Goal: Manage account settings

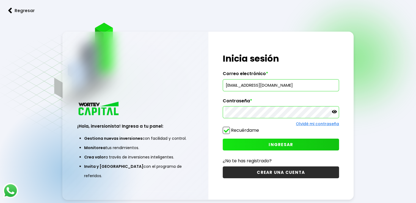
click at [269, 142] on button "INGRESAR" at bounding box center [281, 145] width 116 height 12
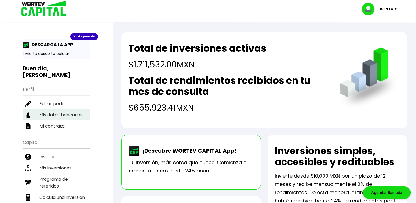
click at [61, 114] on li "Mis datos bancarios" at bounding box center [56, 114] width 67 height 11
select select "BBVA Bancomer"
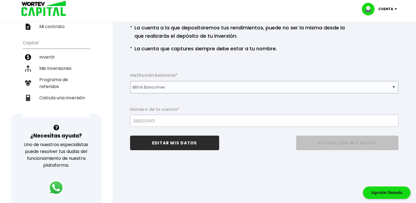
scroll to position [100, 0]
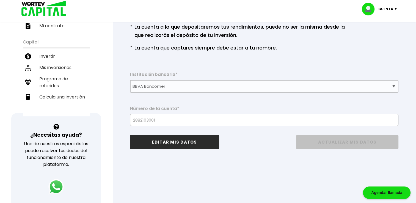
click at [405, 65] on div "Datos bancarios · Si necesitas cambiar la cuenta, debes hacerlo mínimo díez día…" at bounding box center [264, 57] width 286 height 212
click at [221, 160] on div "Datos bancarios · Si necesitas cambiar la cuenta, debes hacerlo mínimo díez día…" at bounding box center [264, 57] width 286 height 212
click at [189, 142] on button "EDITAR MIS DATOS" at bounding box center [174, 142] width 89 height 15
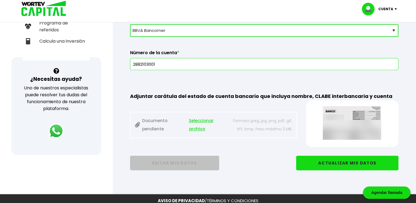
scroll to position [176, 0]
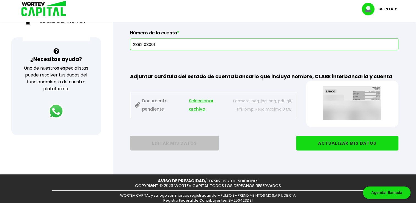
click at [197, 101] on span "Seleccionar archivo" at bounding box center [208, 105] width 39 height 16
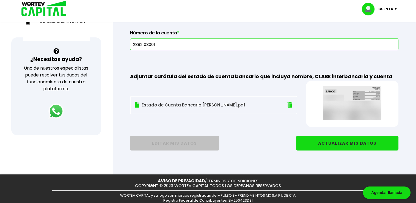
click at [340, 142] on button "ACTUALIZAR MIS DATOS" at bounding box center [347, 143] width 102 height 15
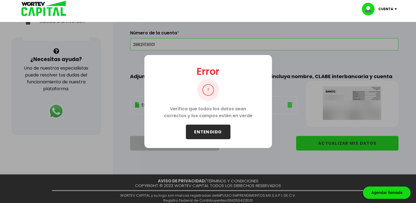
click at [220, 134] on button "ENTENDIDO" at bounding box center [208, 132] width 45 height 15
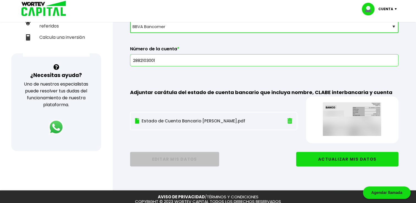
scroll to position [164, 0]
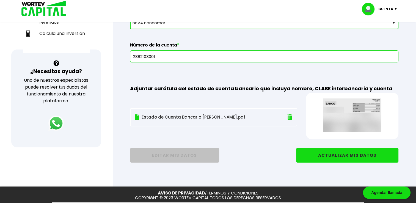
click at [343, 154] on button "ACTUALIZAR MIS DATOS" at bounding box center [347, 155] width 102 height 15
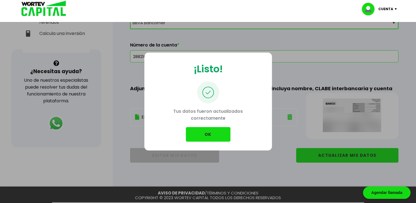
click at [221, 138] on button "OK" at bounding box center [208, 134] width 45 height 15
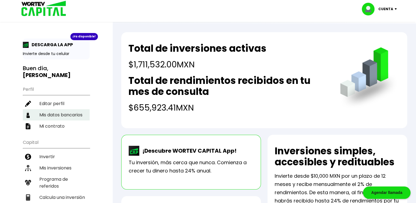
click at [62, 114] on li "Mis datos bancarios" at bounding box center [56, 114] width 67 height 11
select select "BBVA Bancomer"
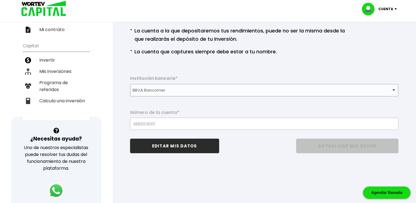
scroll to position [98, 0]
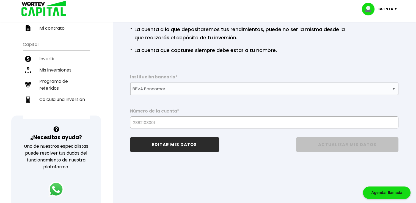
click at [381, 57] on div "Datos bancarios · Si necesitas cambiar la cuenta, debes hacerlo mínimo díez día…" at bounding box center [264, 59] width 286 height 212
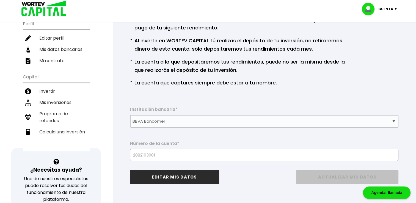
scroll to position [65, 0]
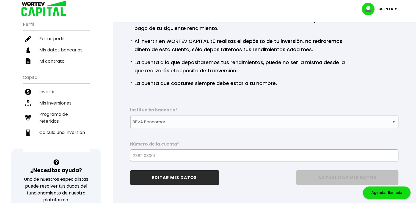
click at [293, 85] on ul "· Si necesitas cambiar la cuenta, debes hacerlo mínimo díez días hábiles previo…" at bounding box center [238, 51] width 217 height 73
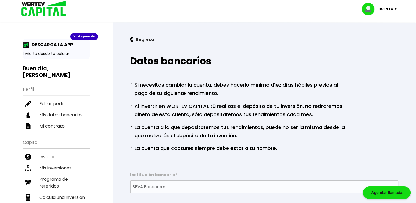
click at [391, 6] on p "Cuenta" at bounding box center [385, 9] width 15 height 8
click at [391, 26] on li "Editar perfil" at bounding box center [380, 25] width 44 height 11
click at [387, 26] on link "Editar perfil" at bounding box center [379, 26] width 21 height 6
select select "Hombre"
select select "Posgrado"
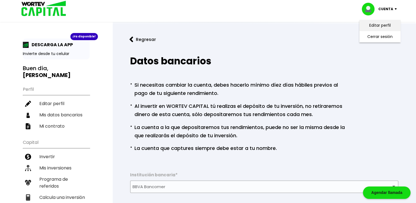
select select "YU"
select select "BBVA Bancomer"
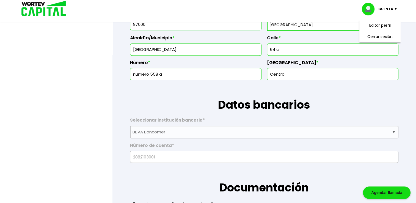
scroll to position [117, 0]
